Goal: Check status

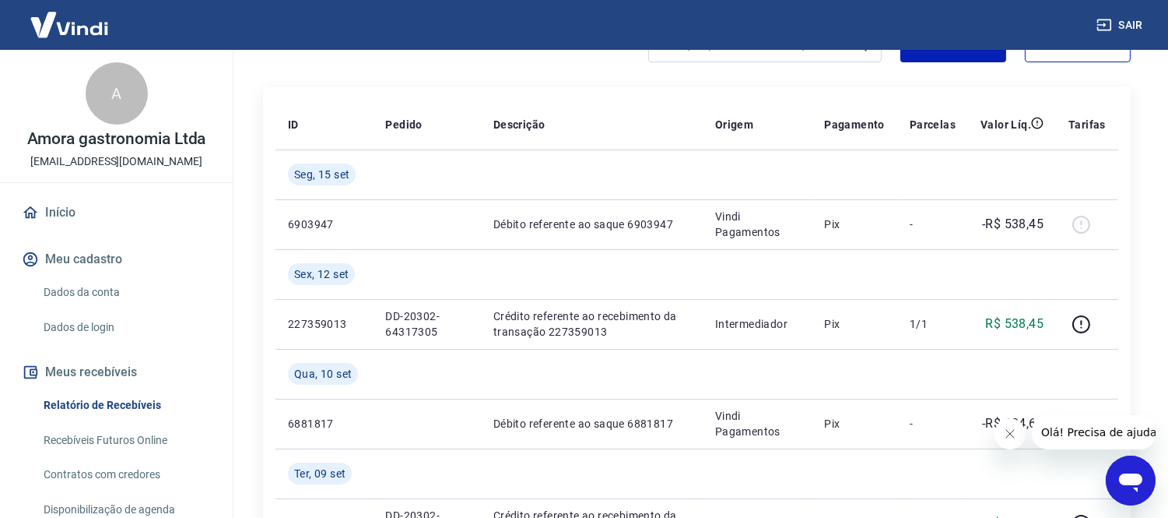
scroll to position [259, 0]
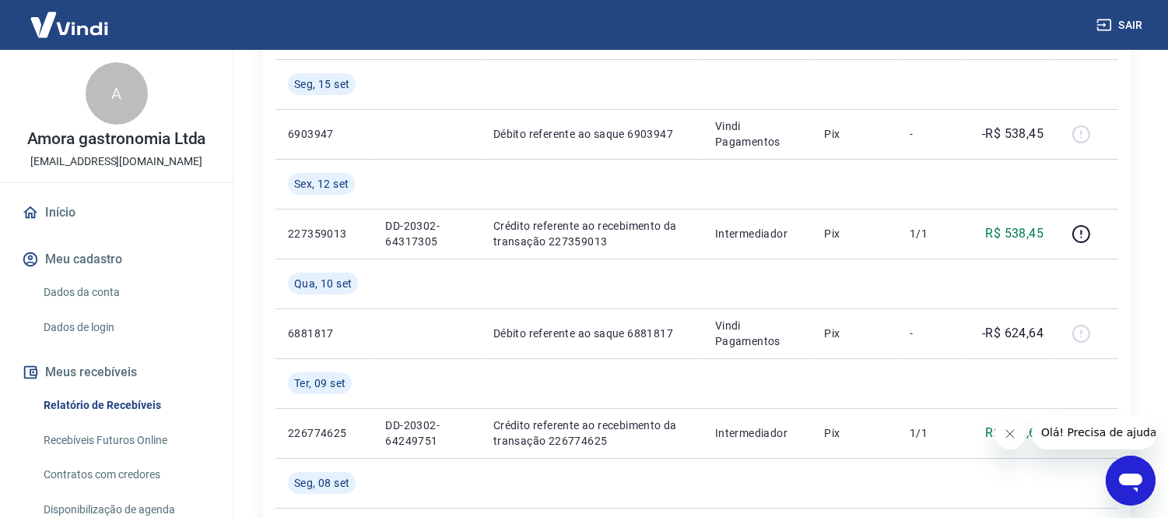
click at [1011, 434] on icon "Fechar mensagem da empresa" at bounding box center [1010, 433] width 8 height 8
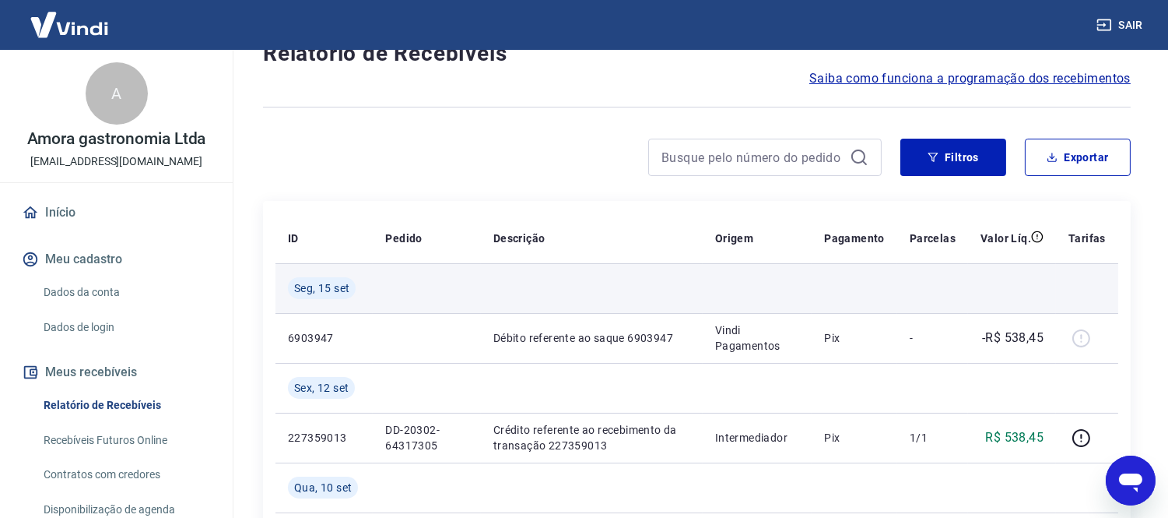
scroll to position [86, 0]
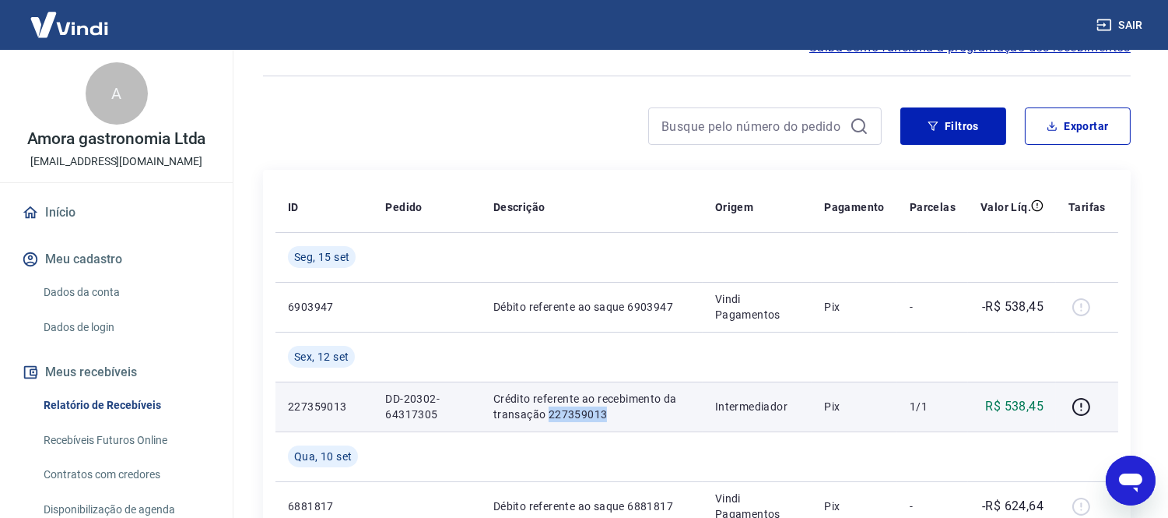
drag, startPoint x: 548, startPoint y: 414, endPoint x: 615, endPoint y: 409, distance: 67.1
click at [615, 409] on p "Crédito referente ao recebimento da transação 227359013" at bounding box center [592, 406] width 197 height 31
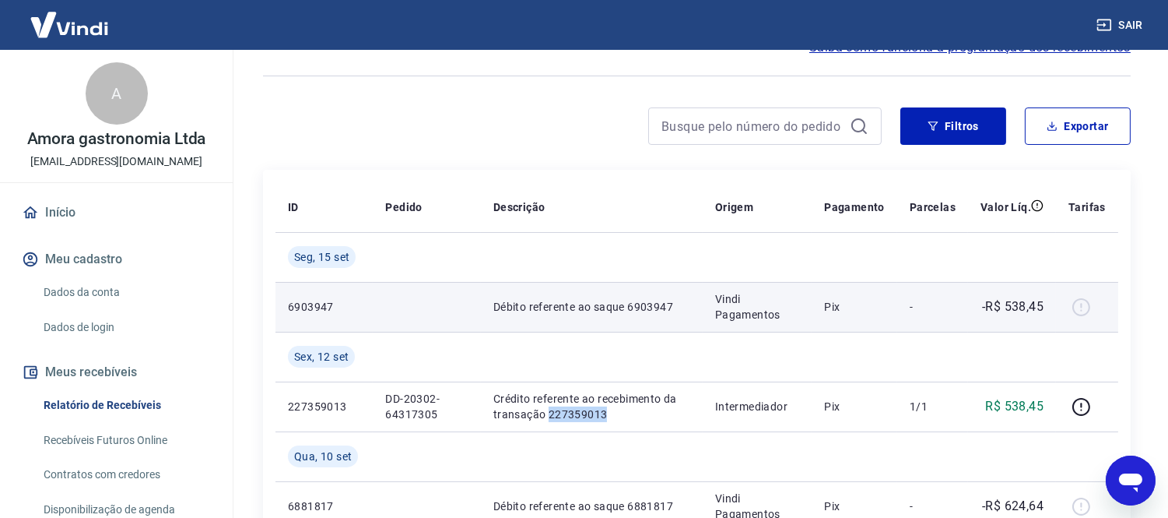
copy p "227359013"
